Goal: Information Seeking & Learning: Understand process/instructions

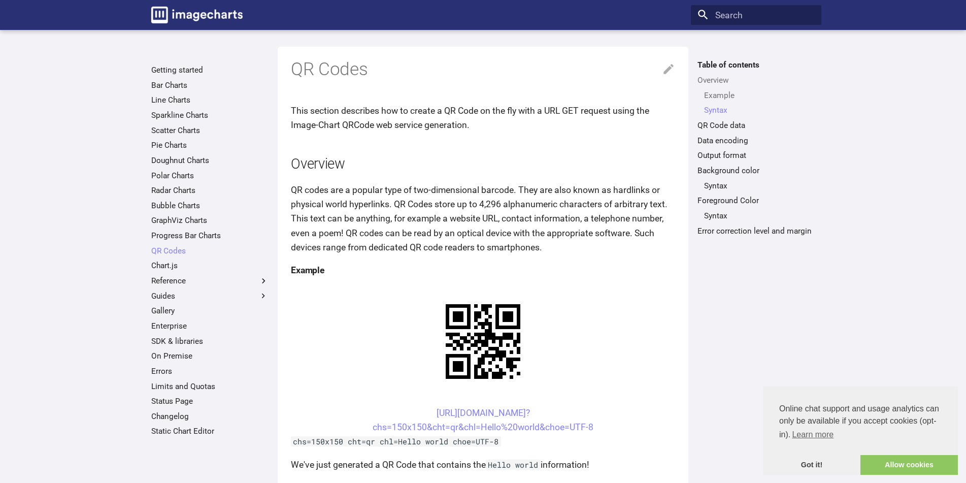
scroll to position [533, 0]
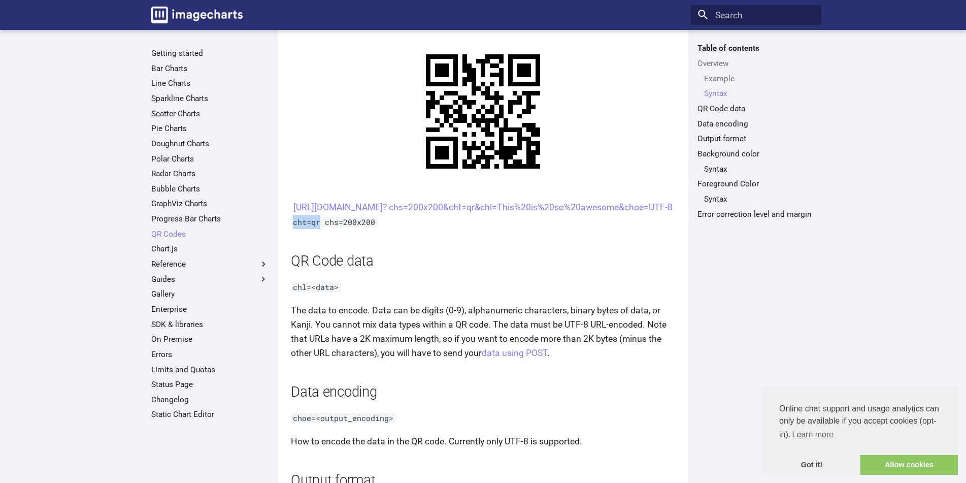
drag, startPoint x: 320, startPoint y: 238, endPoint x: 292, endPoint y: 242, distance: 28.3
copy code "cht=qr"
drag, startPoint x: 338, startPoint y: 239, endPoint x: 323, endPoint y: 241, distance: 14.9
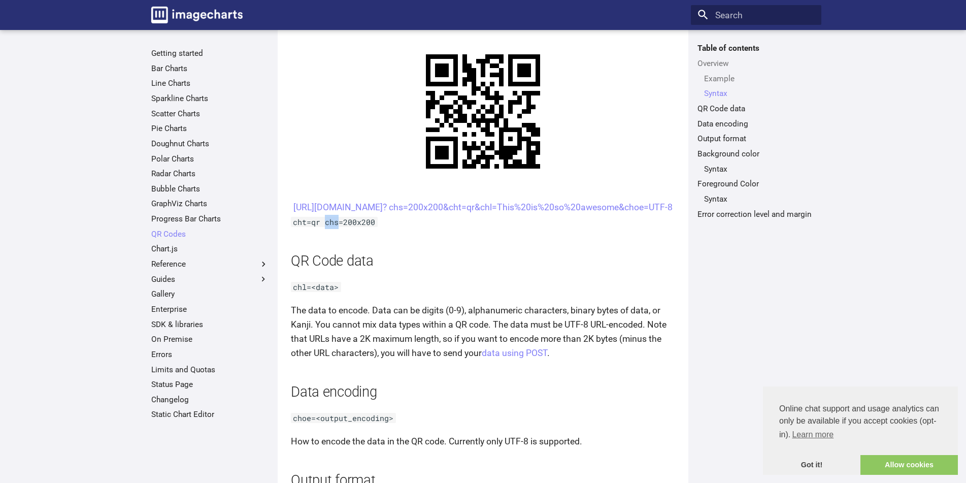
copy code "chs"
drag, startPoint x: 312, startPoint y: 303, endPoint x: 263, endPoint y: 305, distance: 48.8
click at [311, 292] on code "chl=<data>" at bounding box center [316, 287] width 50 height 10
drag, startPoint x: 304, startPoint y: 305, endPoint x: 286, endPoint y: 302, distance: 18.5
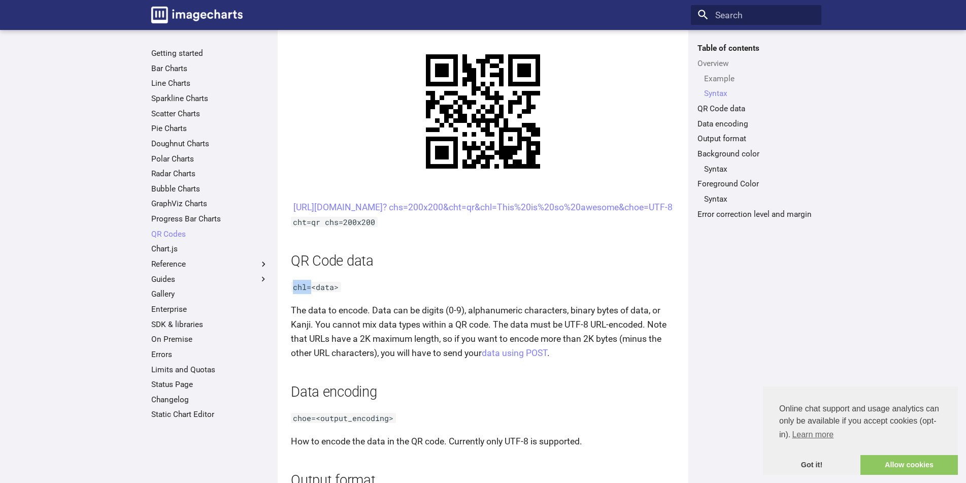
copy code "chl="
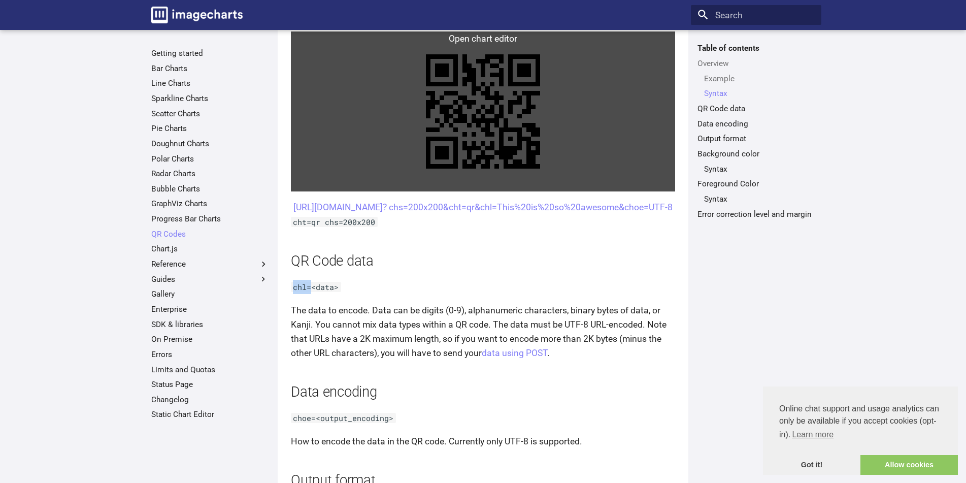
click at [482, 136] on link at bounding box center [483, 111] width 384 height 160
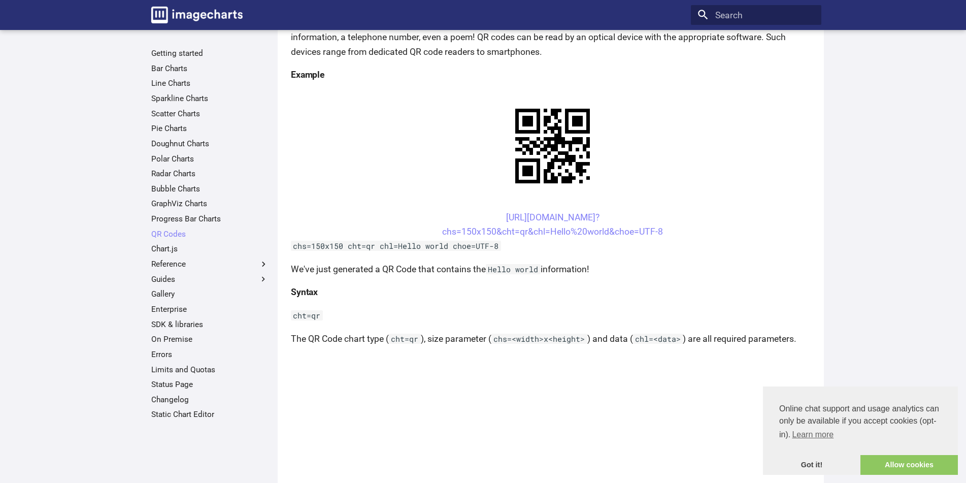
scroll to position [179, 0]
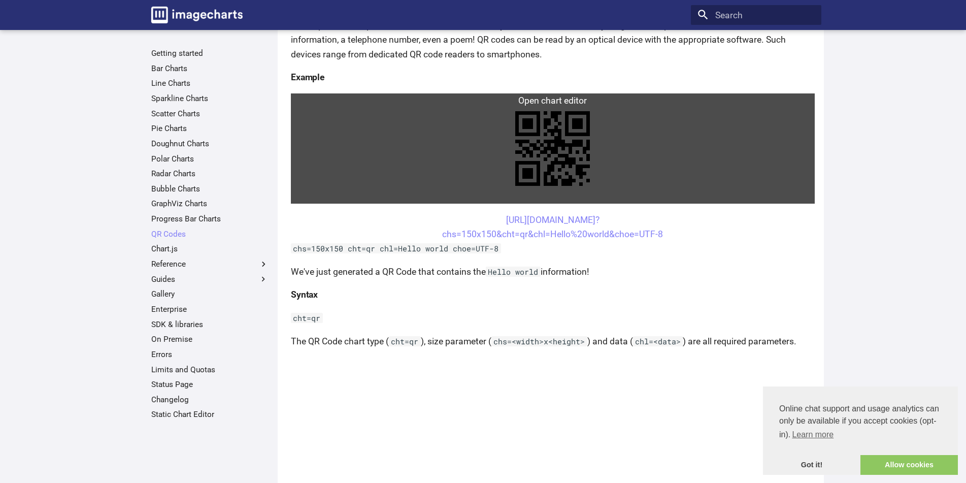
click at [547, 153] on link at bounding box center [553, 148] width 524 height 110
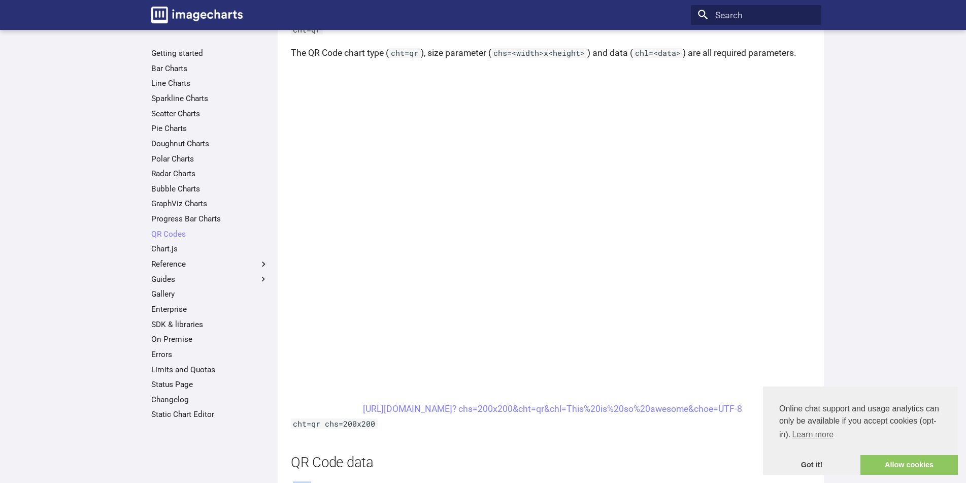
scroll to position [601, 0]
